Goal: Find specific fact: Find specific fact

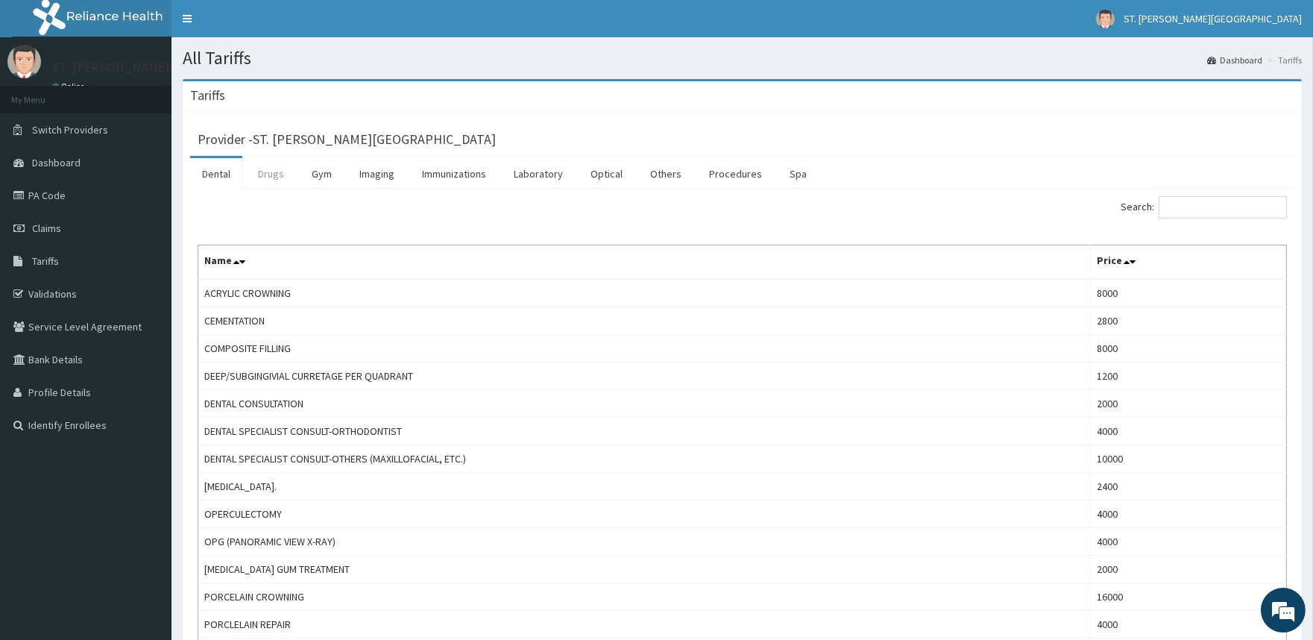
click at [276, 177] on link "Drugs" at bounding box center [271, 173] width 50 height 31
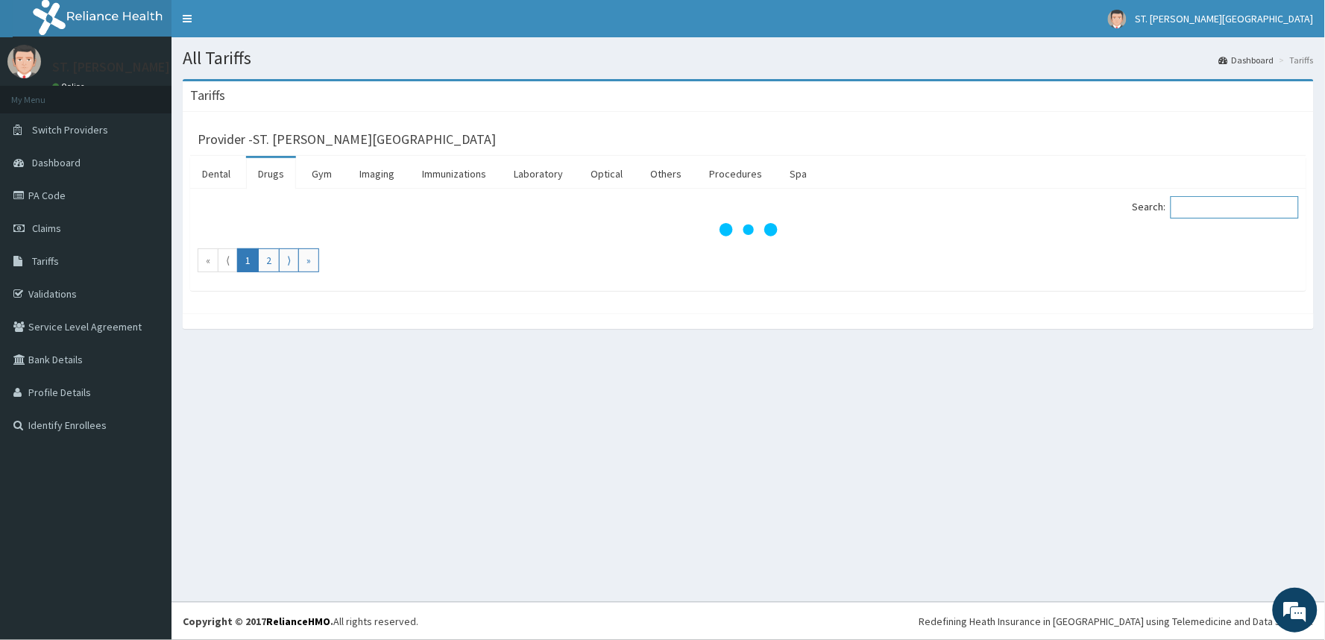
click at [1231, 209] on input "Search:" at bounding box center [1234, 207] width 128 height 22
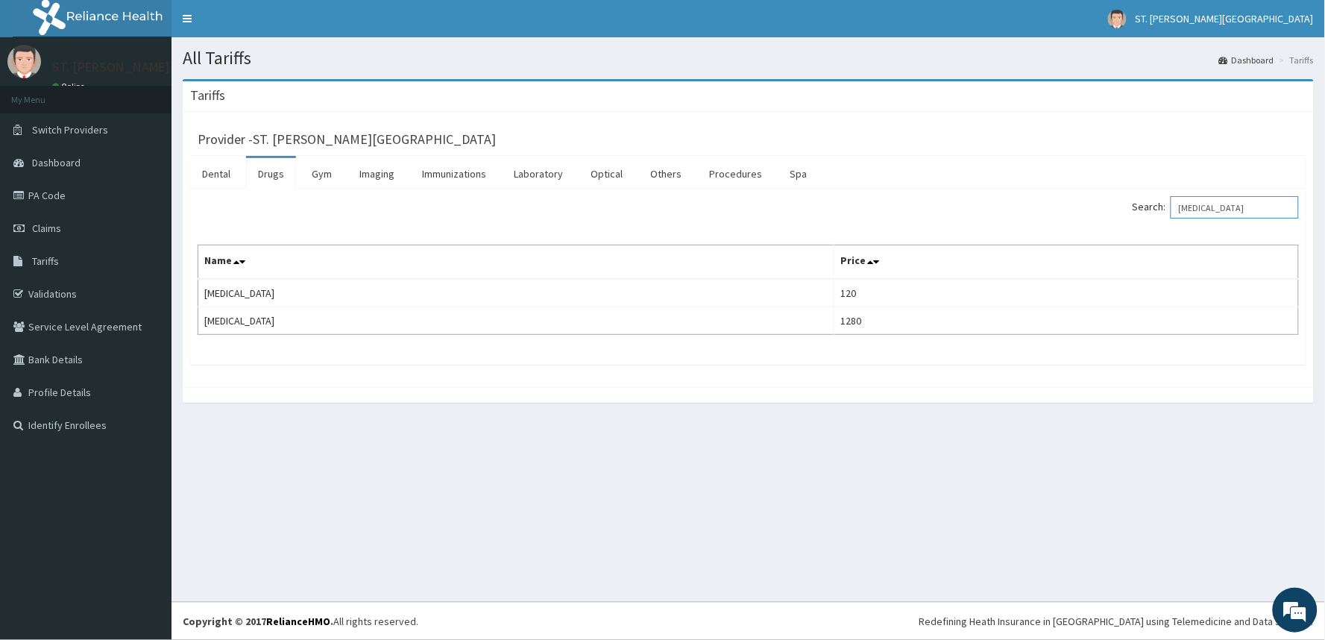
type input "[MEDICAL_DATA]"
click at [80, 264] on link "Tariffs" at bounding box center [85, 261] width 171 height 33
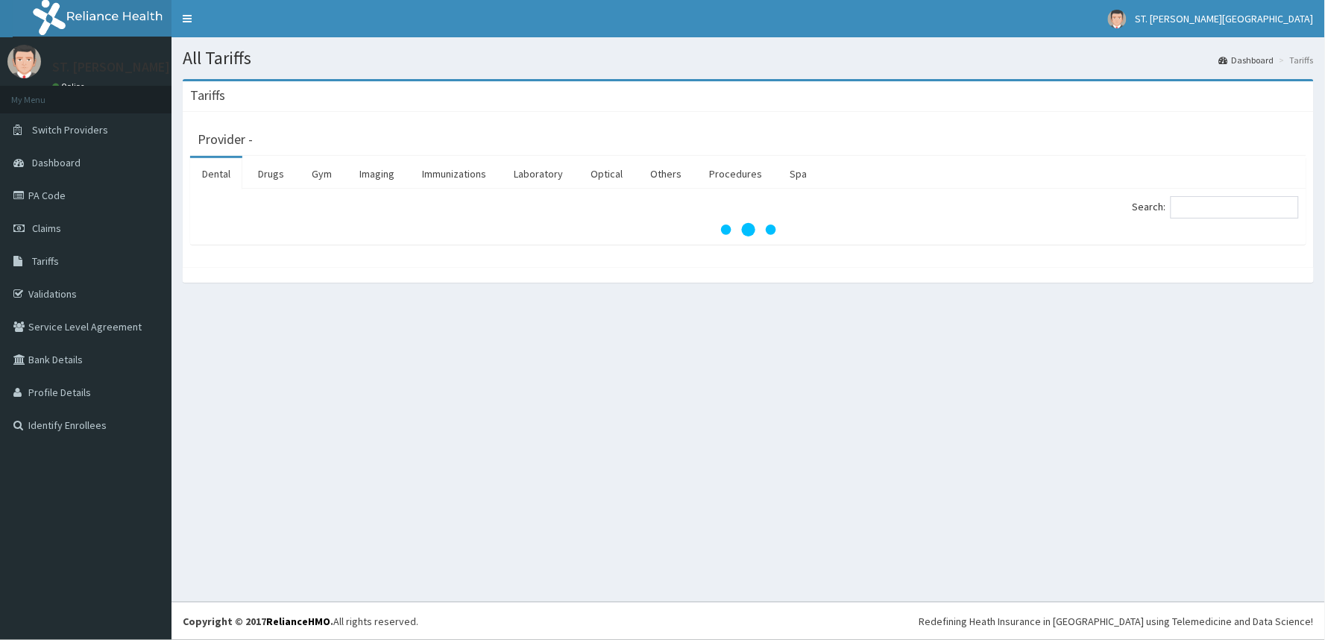
click at [268, 177] on link "Drugs" at bounding box center [271, 173] width 50 height 31
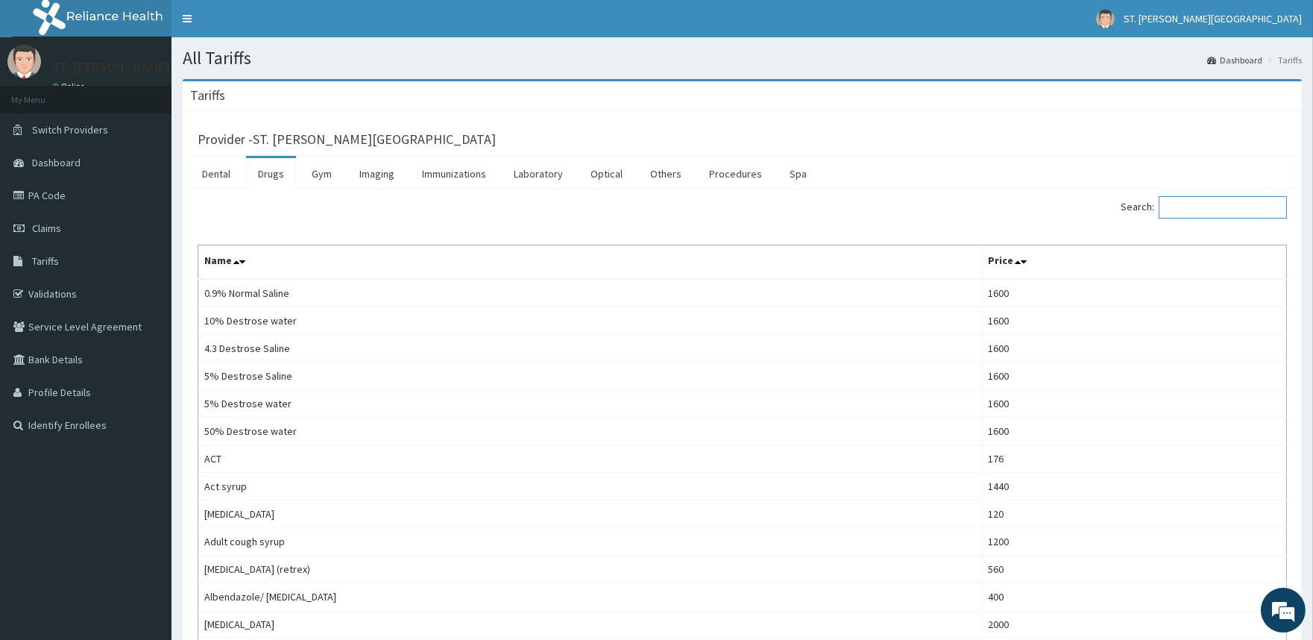
click at [1228, 203] on input "Search:" at bounding box center [1222, 207] width 128 height 22
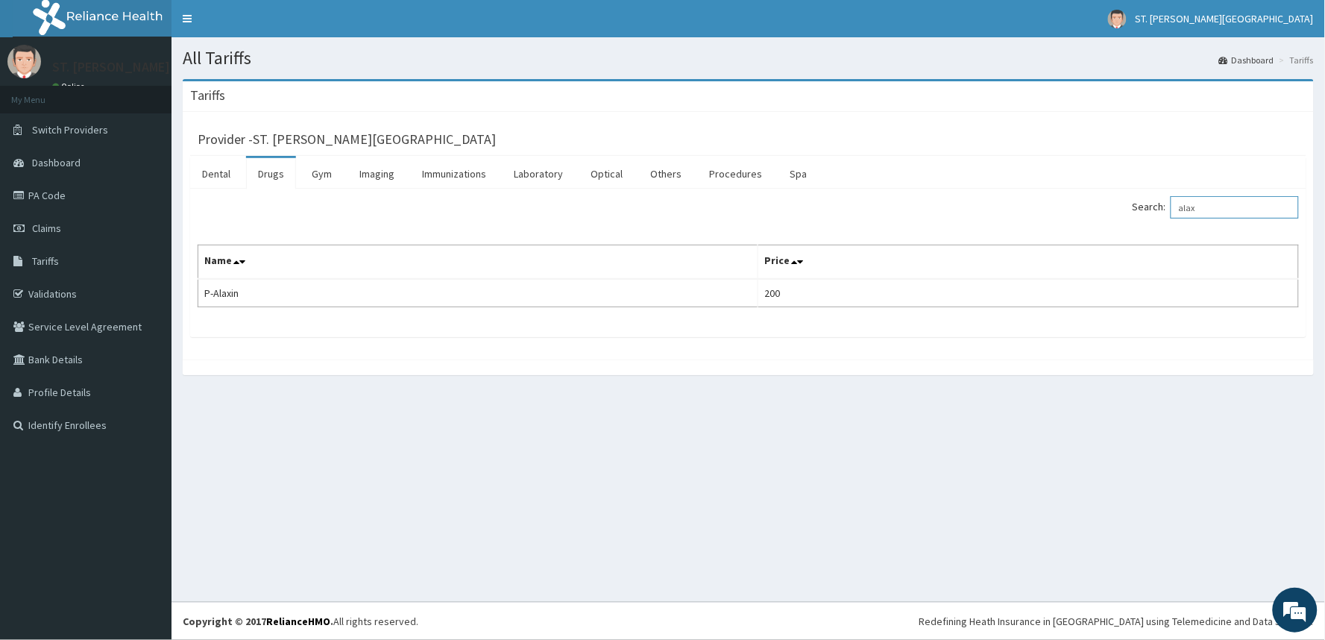
drag, startPoint x: 1243, startPoint y: 204, endPoint x: 1124, endPoint y: 177, distance: 121.4
click at [1150, 217] on label "Search: alax" at bounding box center [1215, 207] width 166 height 22
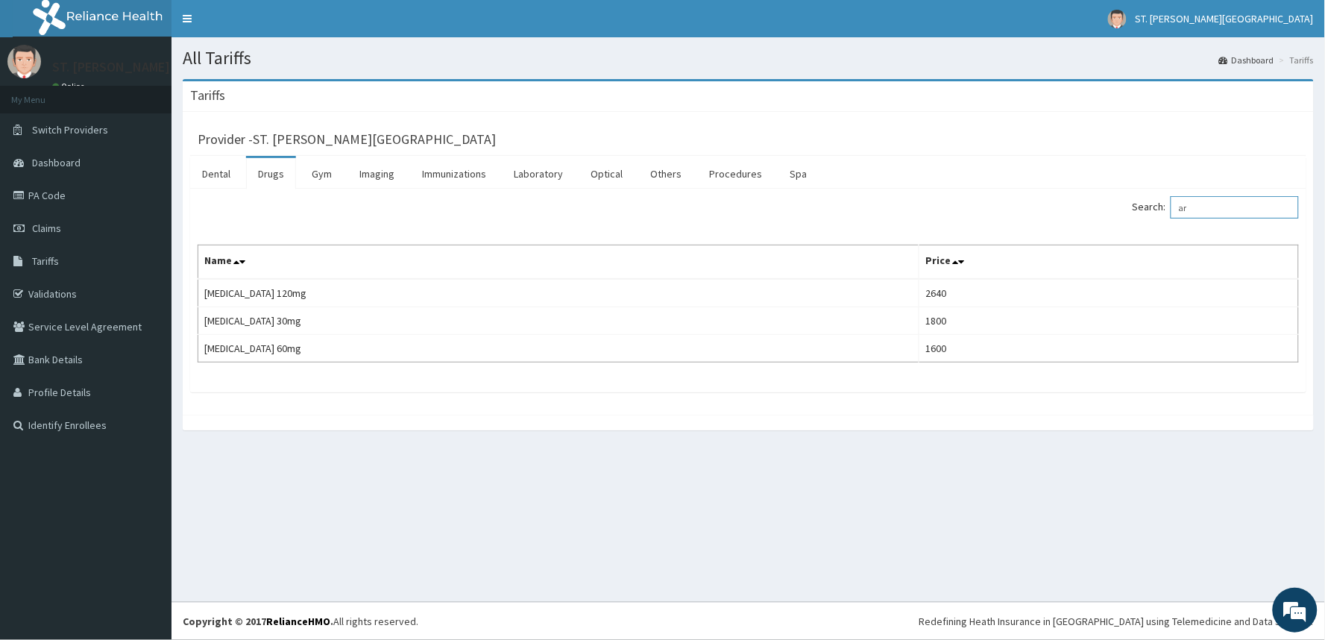
type input "a"
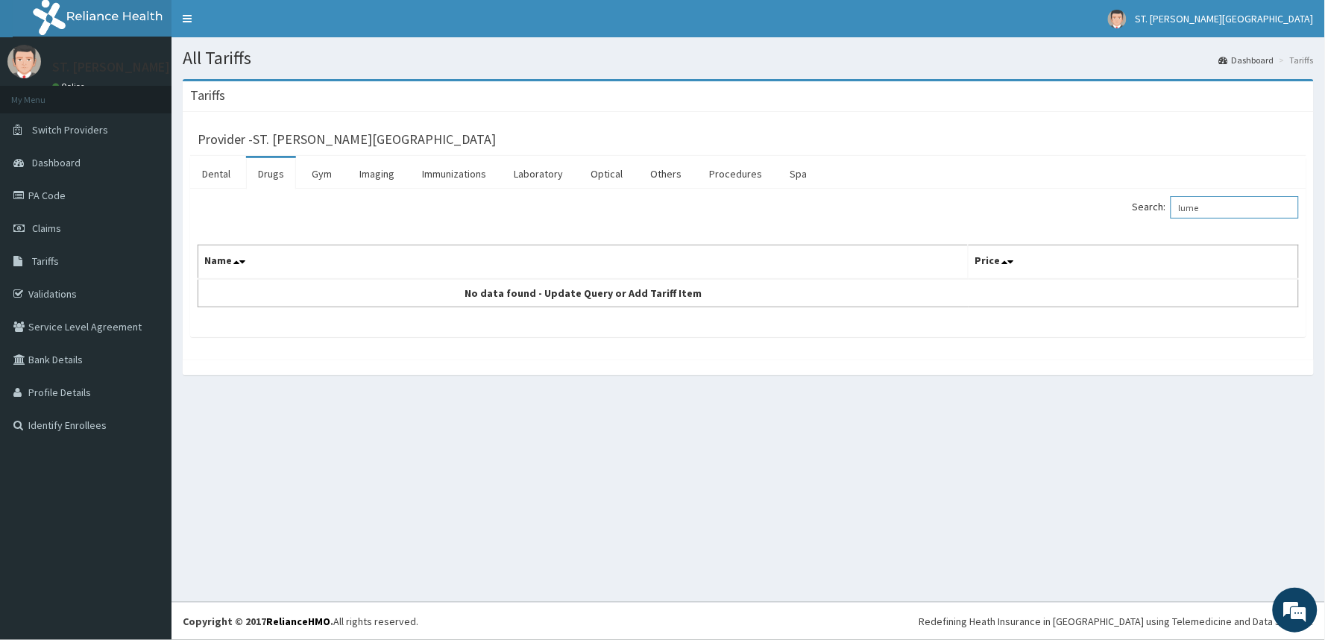
type input "lume"
